Goal: Transaction & Acquisition: Purchase product/service

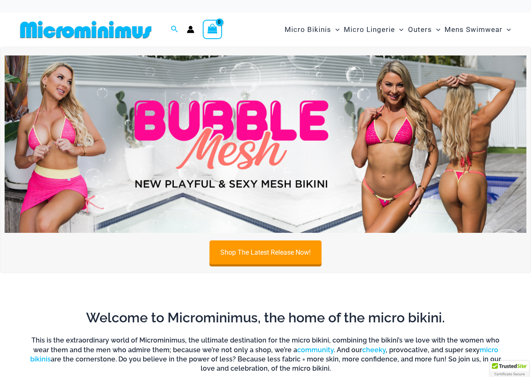
click at [397, 166] on img at bounding box center [266, 143] width 522 height 177
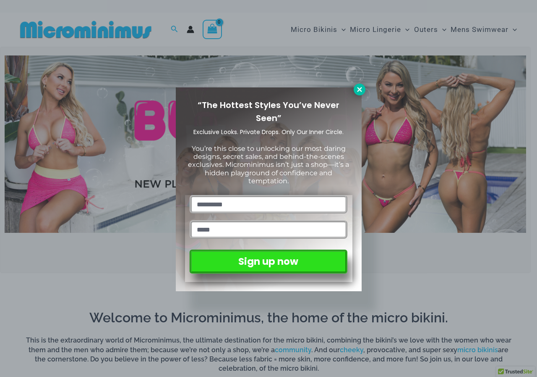
click at [358, 92] on icon at bounding box center [360, 90] width 8 height 8
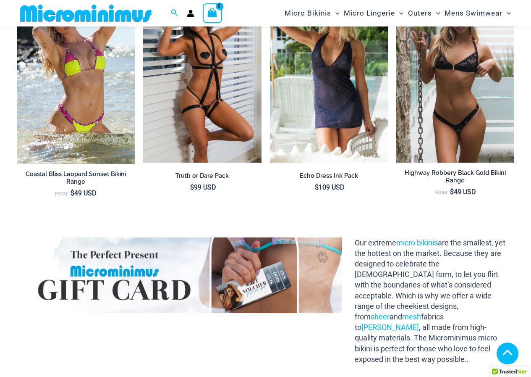
scroll to position [646, 0]
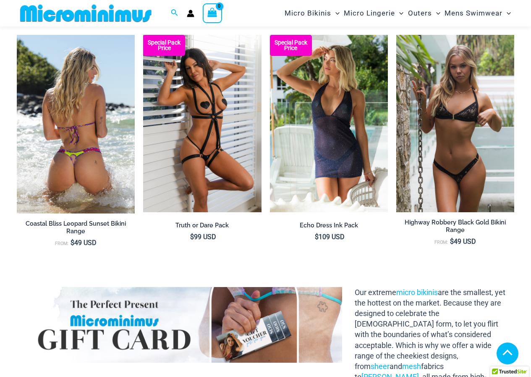
click at [73, 95] on img at bounding box center [76, 124] width 118 height 178
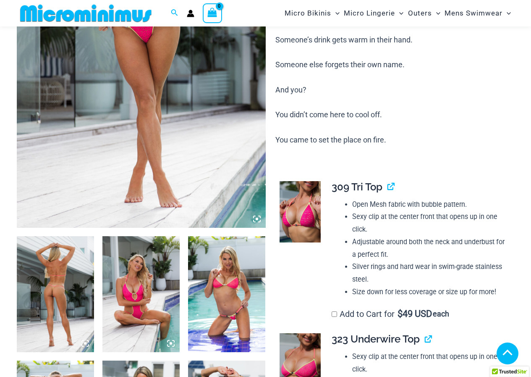
scroll to position [223, 0]
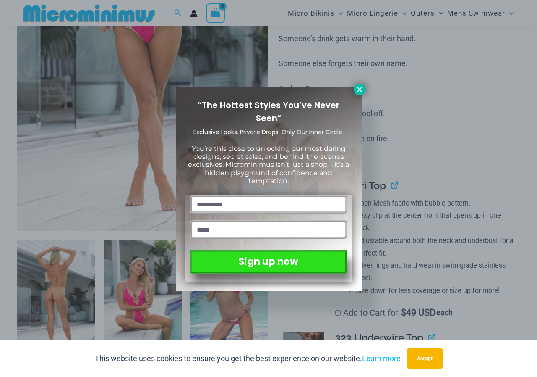
click at [362, 89] on icon at bounding box center [360, 90] width 8 height 8
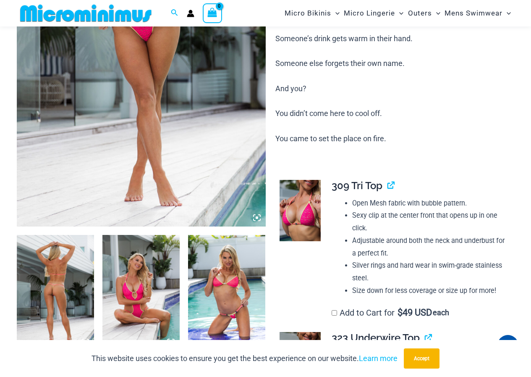
click at [80, 267] on img at bounding box center [55, 293] width 77 height 116
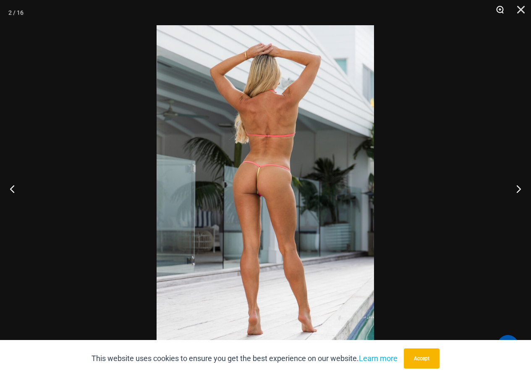
click at [499, 7] on button "Zoom" at bounding box center [497, 12] width 21 height 25
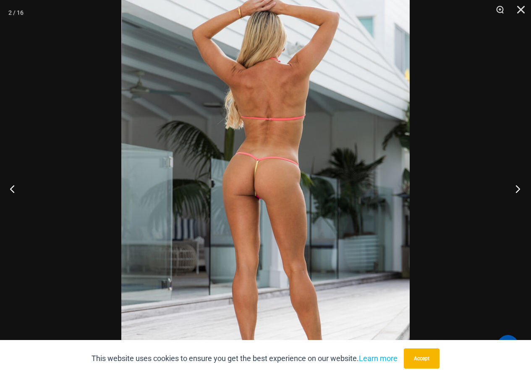
click at [514, 188] on button "Next" at bounding box center [515, 188] width 31 height 42
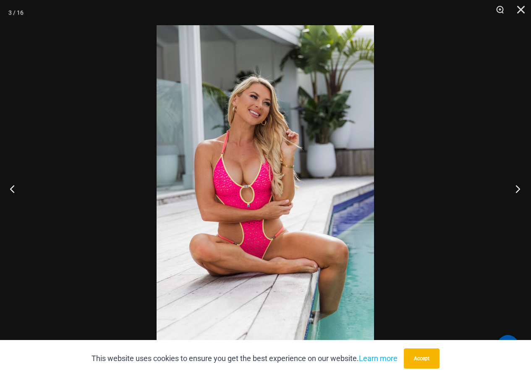
click at [514, 188] on button "Next" at bounding box center [515, 188] width 31 height 42
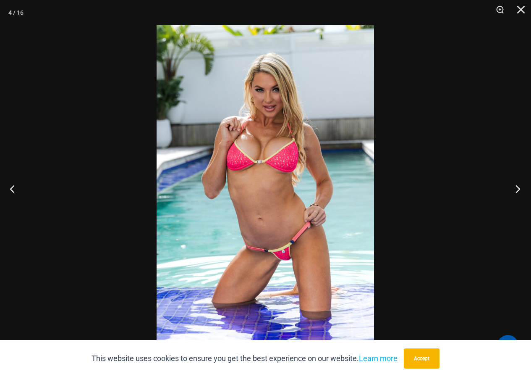
click at [514, 188] on button "Next" at bounding box center [515, 188] width 31 height 42
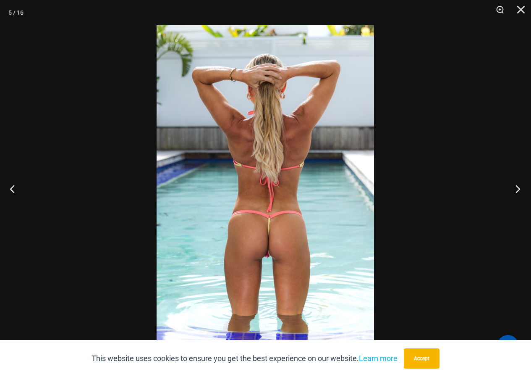
click at [514, 188] on button "Next" at bounding box center [515, 188] width 31 height 42
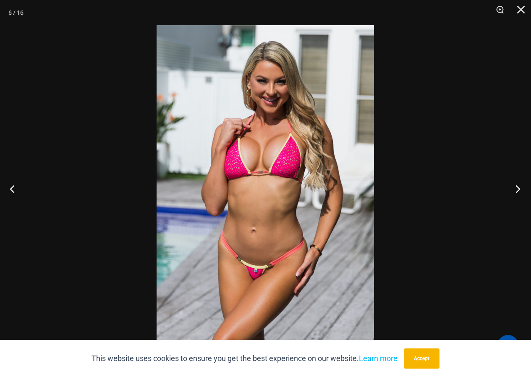
click at [514, 188] on button "Next" at bounding box center [515, 188] width 31 height 42
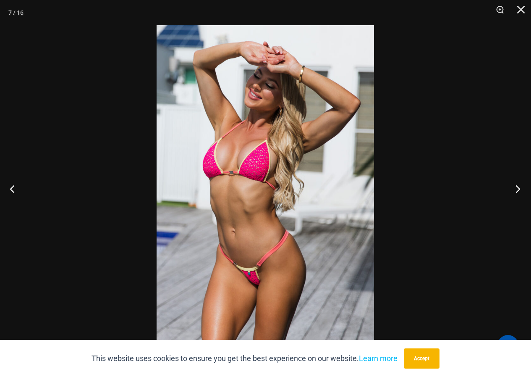
click at [514, 188] on button "Next" at bounding box center [515, 188] width 31 height 42
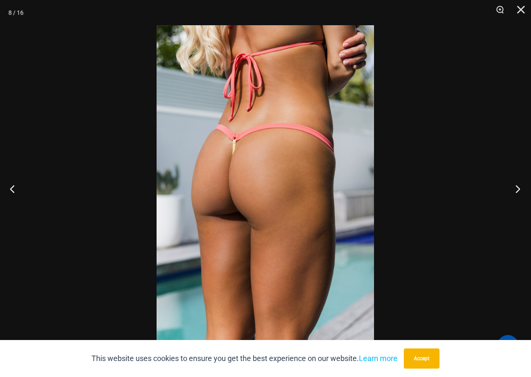
click at [514, 188] on button "Next" at bounding box center [515, 188] width 31 height 42
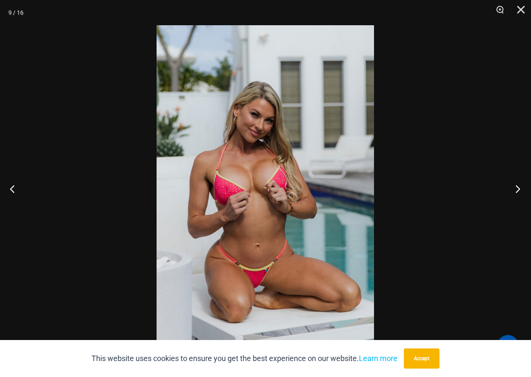
click at [514, 188] on button "Next" at bounding box center [515, 188] width 31 height 42
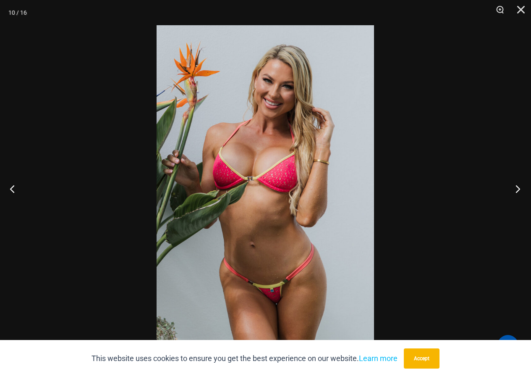
click at [514, 188] on button "Next" at bounding box center [515, 188] width 31 height 42
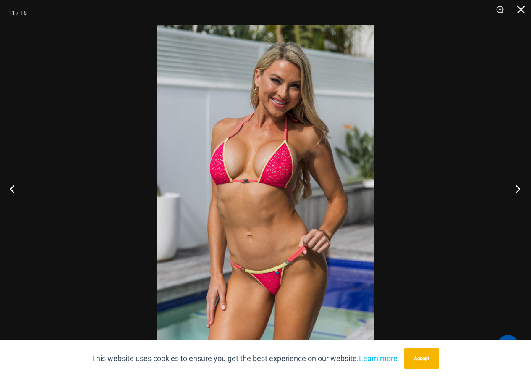
click at [514, 188] on button "Next" at bounding box center [515, 188] width 31 height 42
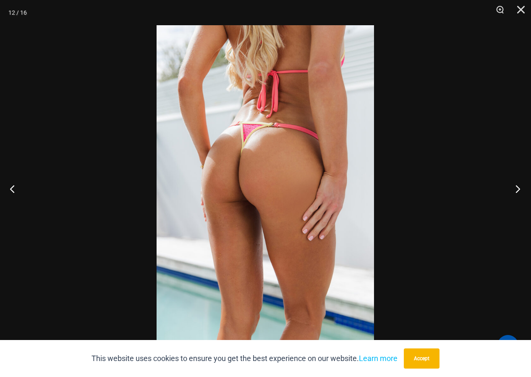
click at [514, 188] on button "Next" at bounding box center [515, 188] width 31 height 42
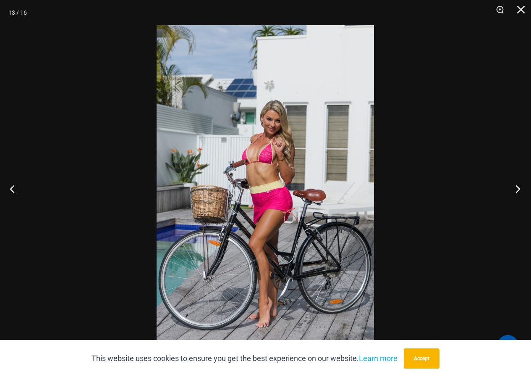
click at [514, 188] on button "Next" at bounding box center [515, 188] width 31 height 42
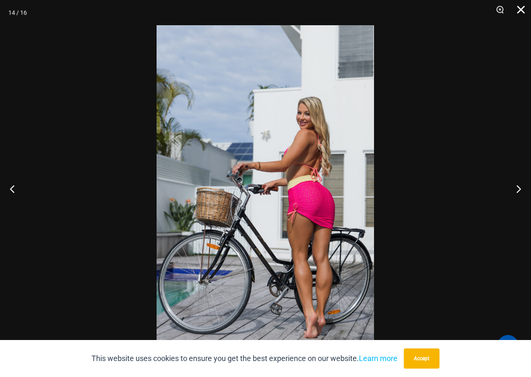
click at [519, 10] on button "Close" at bounding box center [517, 12] width 21 height 25
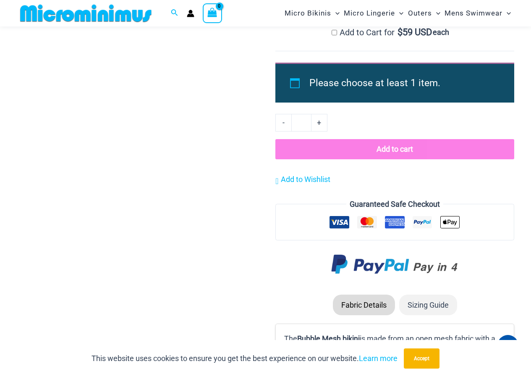
scroll to position [687, 0]
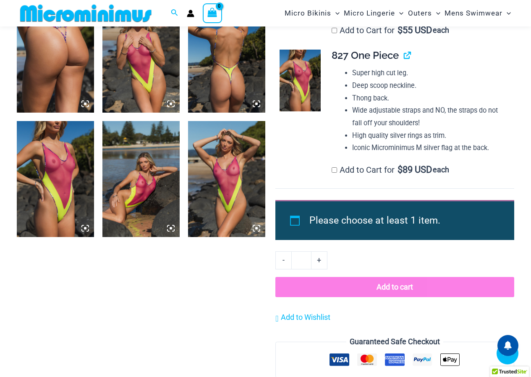
scroll to position [950, 0]
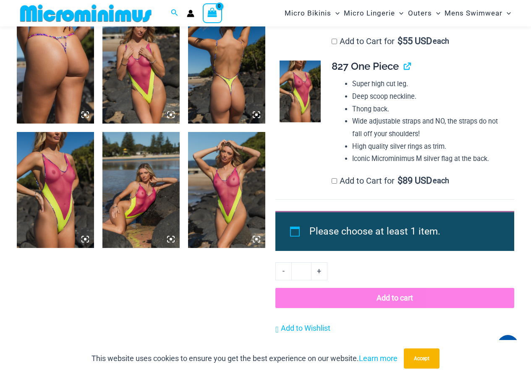
click at [232, 174] on img at bounding box center [226, 190] width 77 height 116
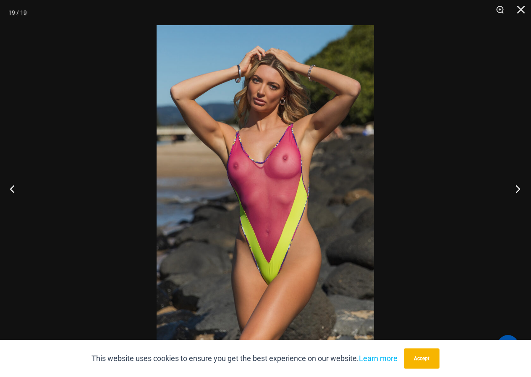
click at [518, 188] on button "Next" at bounding box center [515, 188] width 31 height 42
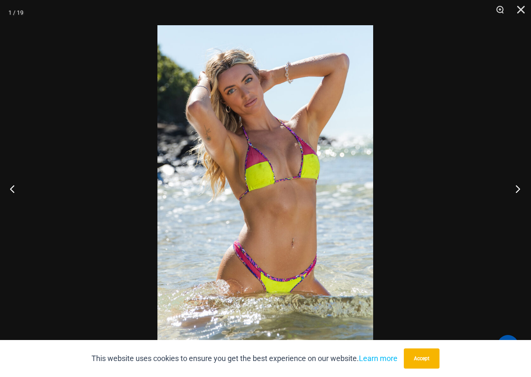
click at [519, 188] on button "Next" at bounding box center [515, 188] width 31 height 42
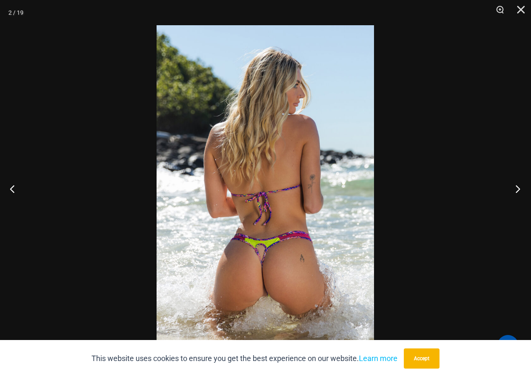
click at [519, 188] on button "Next" at bounding box center [515, 188] width 31 height 42
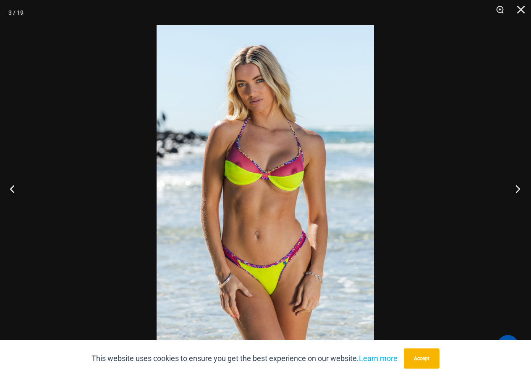
click at [519, 188] on button "Next" at bounding box center [515, 188] width 31 height 42
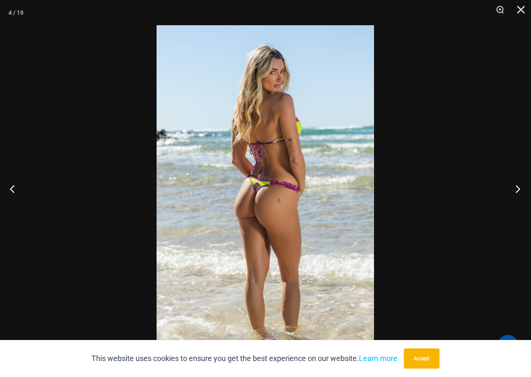
click at [519, 188] on button "Next" at bounding box center [515, 188] width 31 height 42
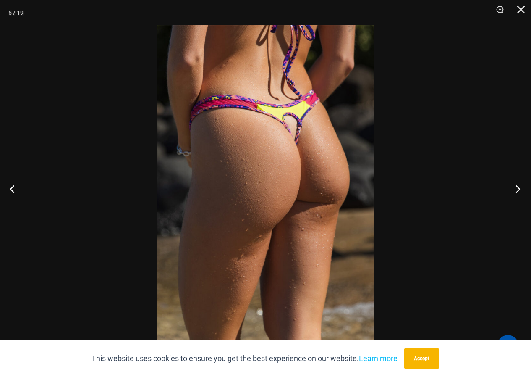
click at [519, 188] on button "Next" at bounding box center [515, 188] width 31 height 42
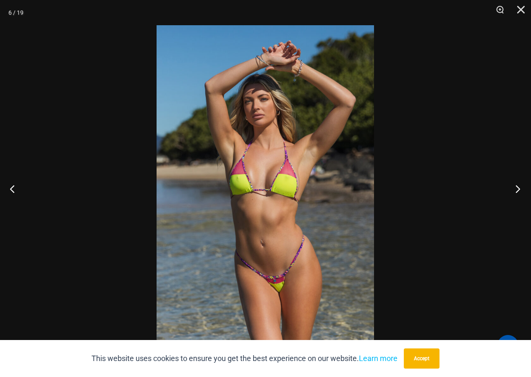
click at [519, 188] on button "Next" at bounding box center [515, 188] width 31 height 42
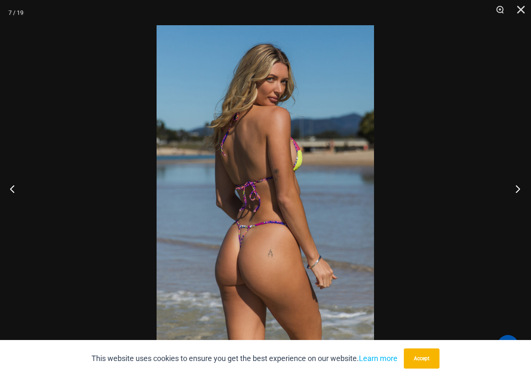
click at [519, 188] on button "Next" at bounding box center [515, 188] width 31 height 42
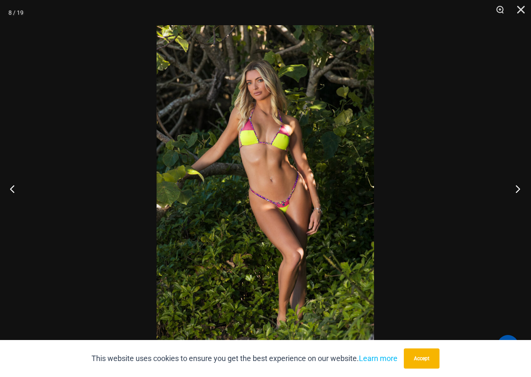
click at [519, 188] on button "Next" at bounding box center [515, 188] width 31 height 42
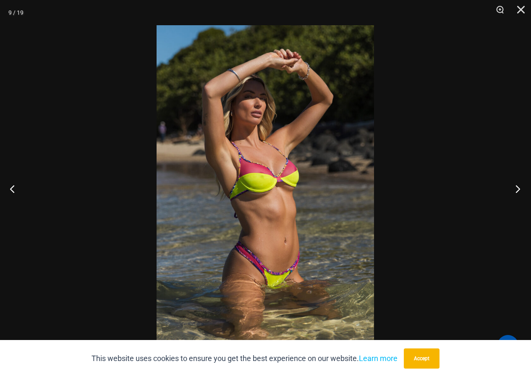
click at [519, 188] on button "Next" at bounding box center [515, 188] width 31 height 42
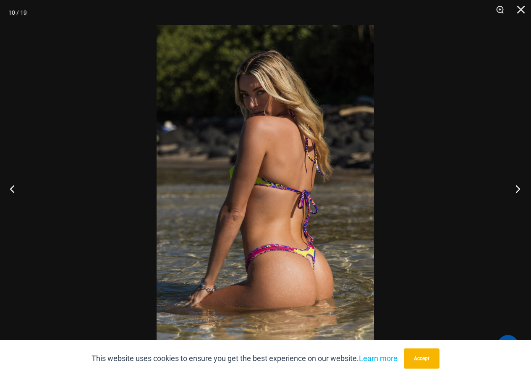
click at [519, 188] on button "Next" at bounding box center [515, 188] width 31 height 42
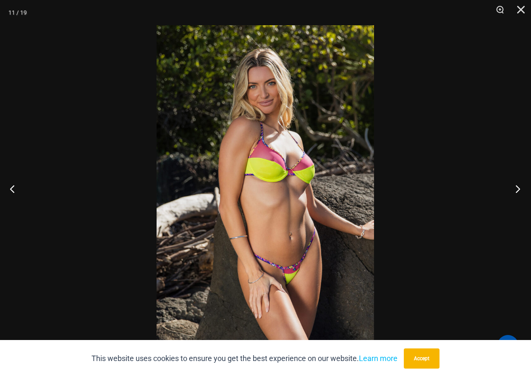
click at [519, 188] on button "Next" at bounding box center [515, 188] width 31 height 42
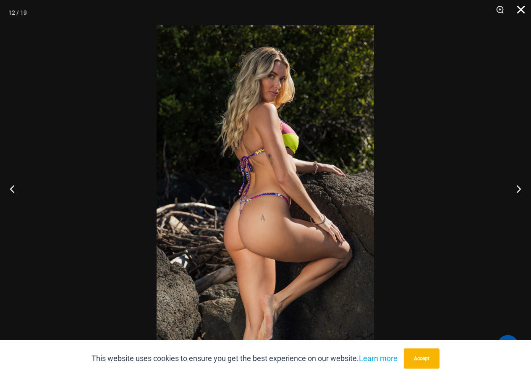
click at [521, 8] on button "Close" at bounding box center [517, 12] width 21 height 25
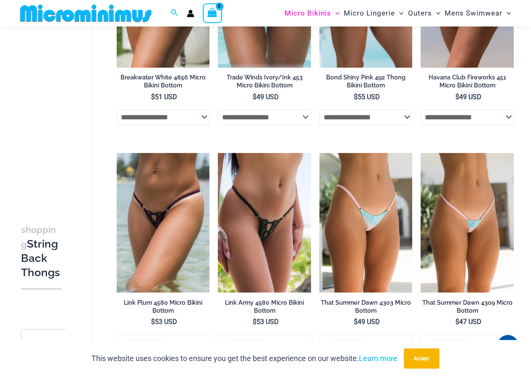
scroll to position [405, 0]
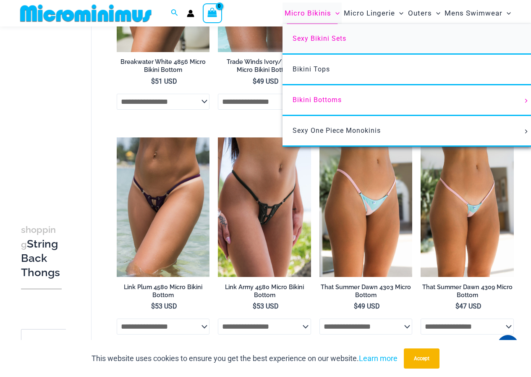
click at [319, 39] on span "Sexy Bikini Sets" at bounding box center [320, 38] width 54 height 8
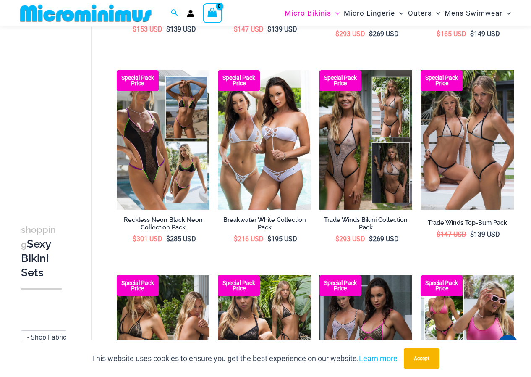
scroll to position [334, 0]
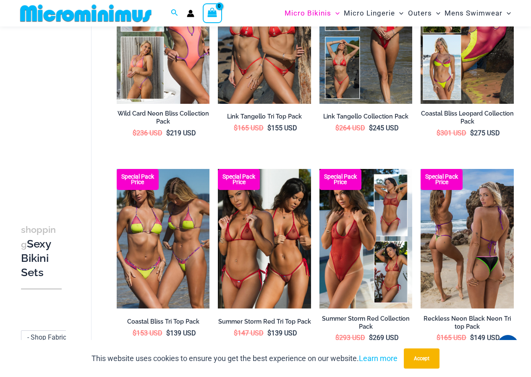
click at [466, 197] on img at bounding box center [467, 238] width 93 height 139
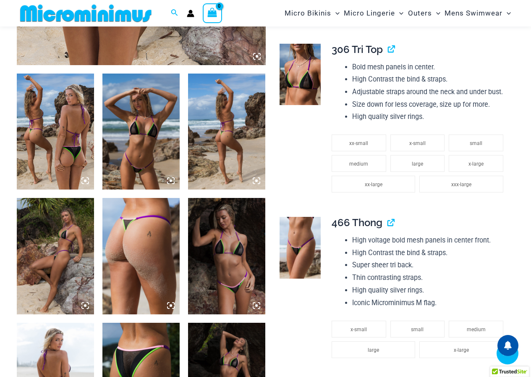
scroll to position [385, 0]
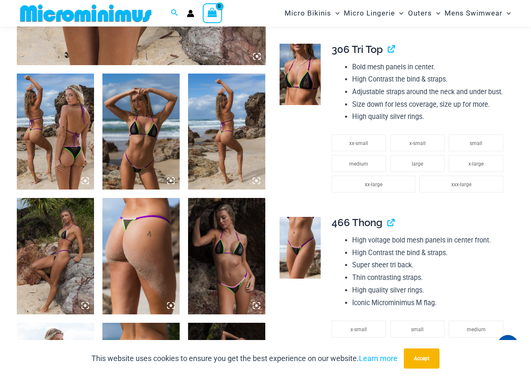
click at [228, 146] on img at bounding box center [226, 131] width 77 height 116
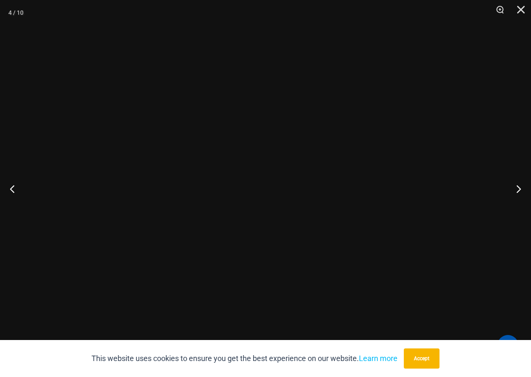
click at [228, 146] on div at bounding box center [265, 188] width 217 height 326
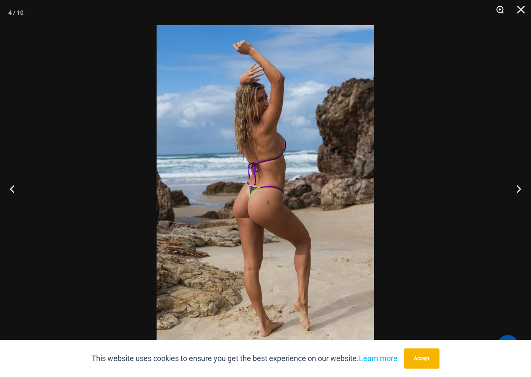
click at [497, 5] on button "Zoom" at bounding box center [497, 12] width 21 height 25
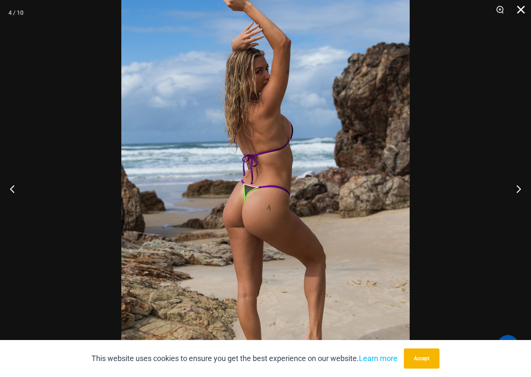
click at [523, 5] on button "Close" at bounding box center [517, 12] width 21 height 25
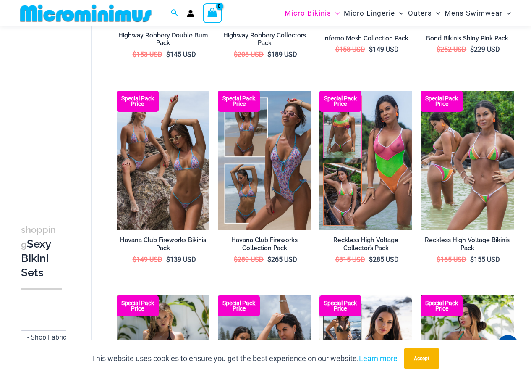
scroll to position [1016, 0]
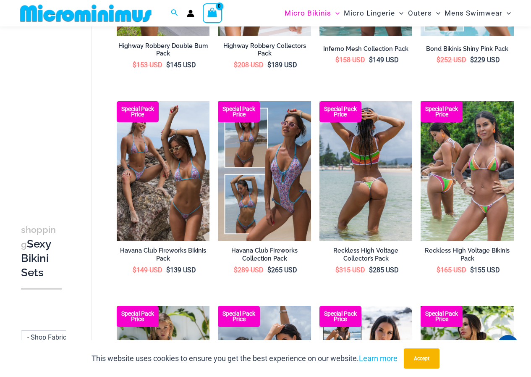
click at [396, 150] on img at bounding box center [365, 170] width 93 height 139
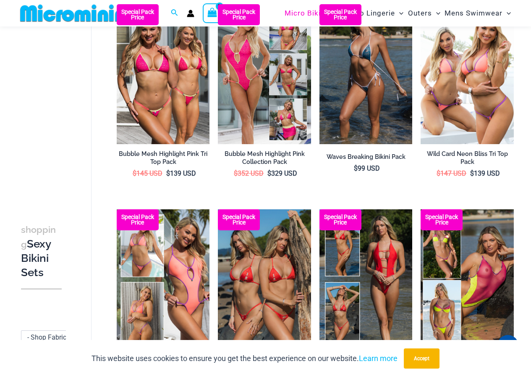
scroll to position [38, 0]
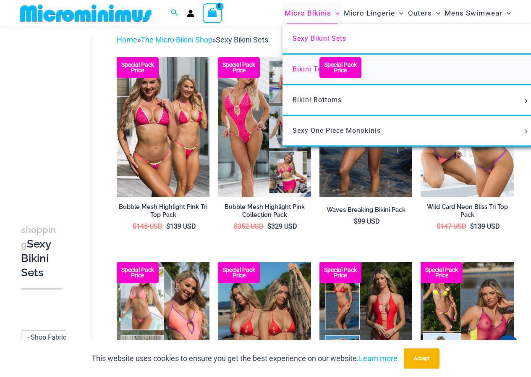
click at [302, 66] on span "Bikini Tops" at bounding box center [311, 69] width 37 height 8
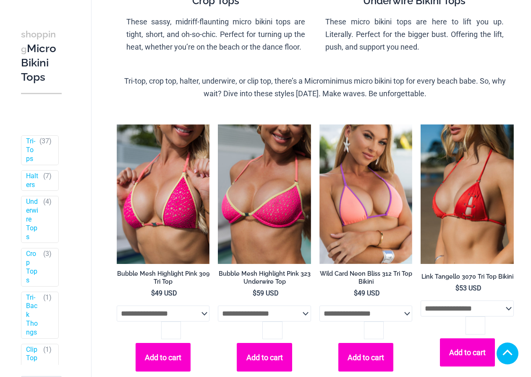
scroll to position [241, 0]
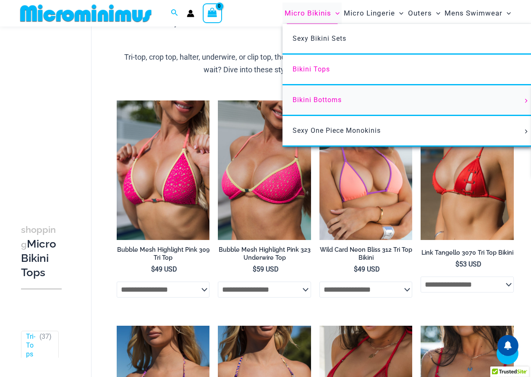
click at [323, 102] on span "Bikini Bottoms" at bounding box center [317, 100] width 49 height 8
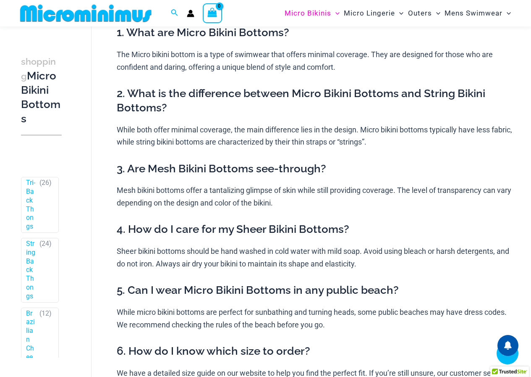
scroll to position [378, 0]
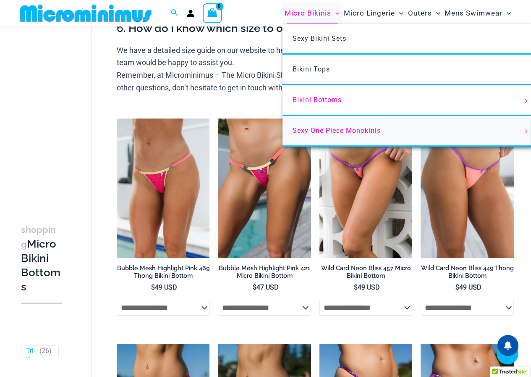
click at [317, 129] on span "Sexy One Piece Monokinis" at bounding box center [337, 130] width 88 height 8
